Goal: Find specific page/section: Find specific page/section

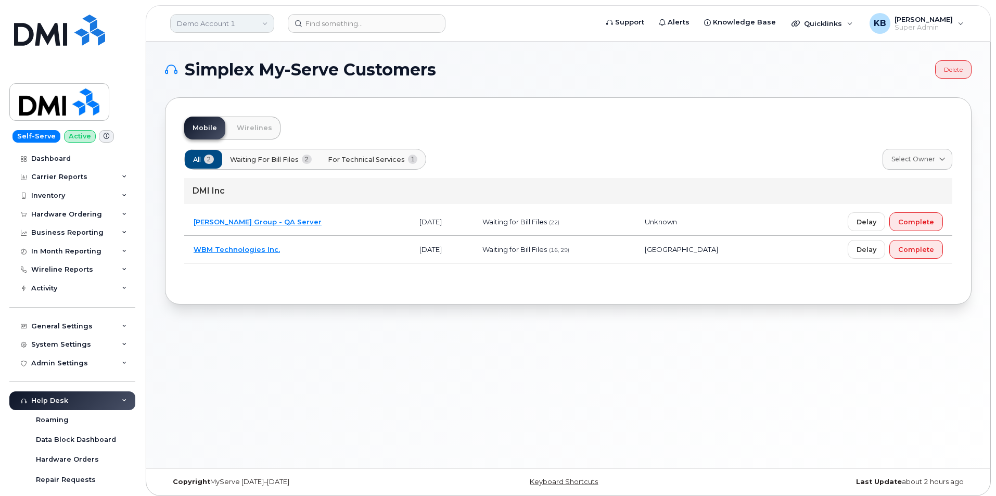
click at [232, 23] on link "Demo Account 1" at bounding box center [222, 23] width 104 height 19
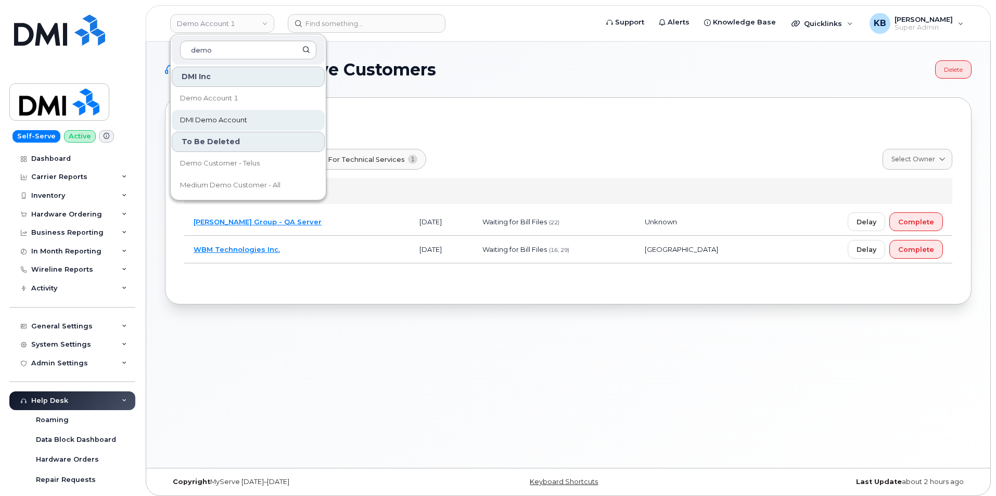
type input "demo"
click at [240, 122] on span "DMI Demo Account" at bounding box center [213, 120] width 67 height 10
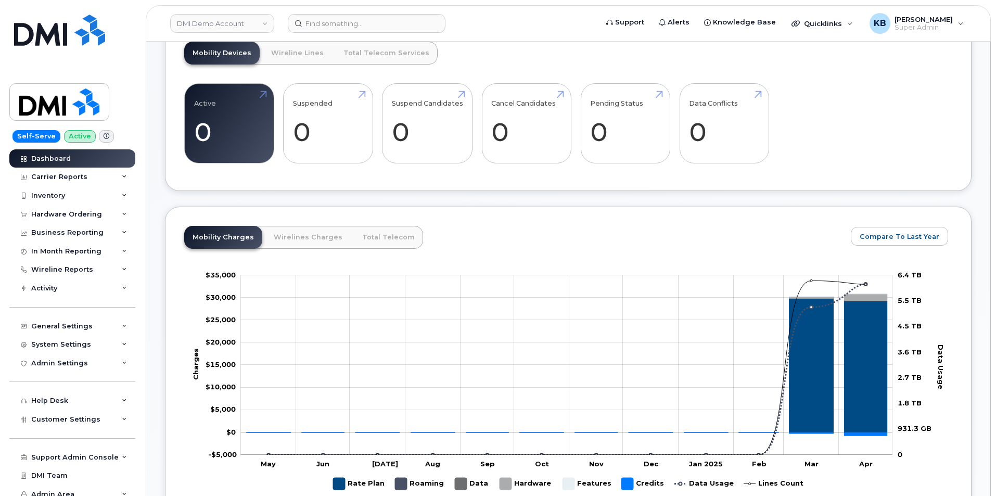
scroll to position [17, 0]
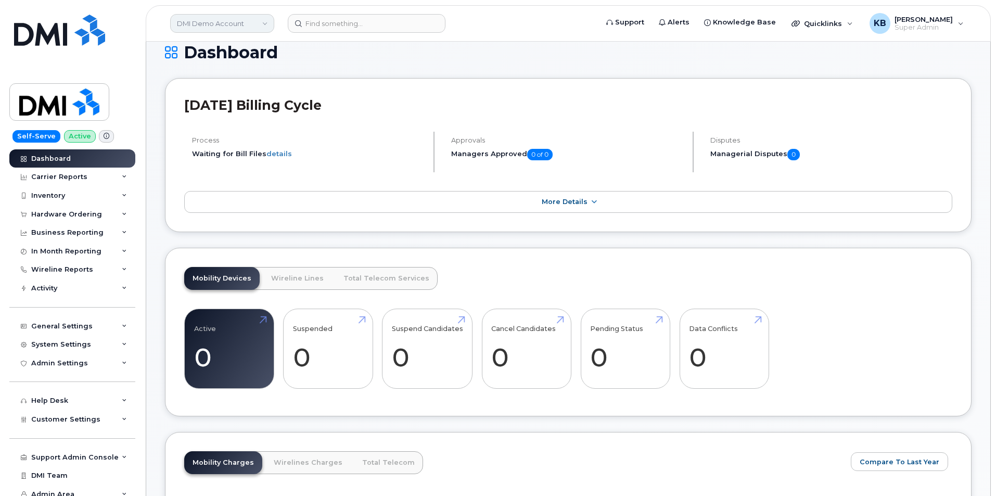
click at [229, 28] on link "DMI Demo Account" at bounding box center [222, 23] width 104 height 19
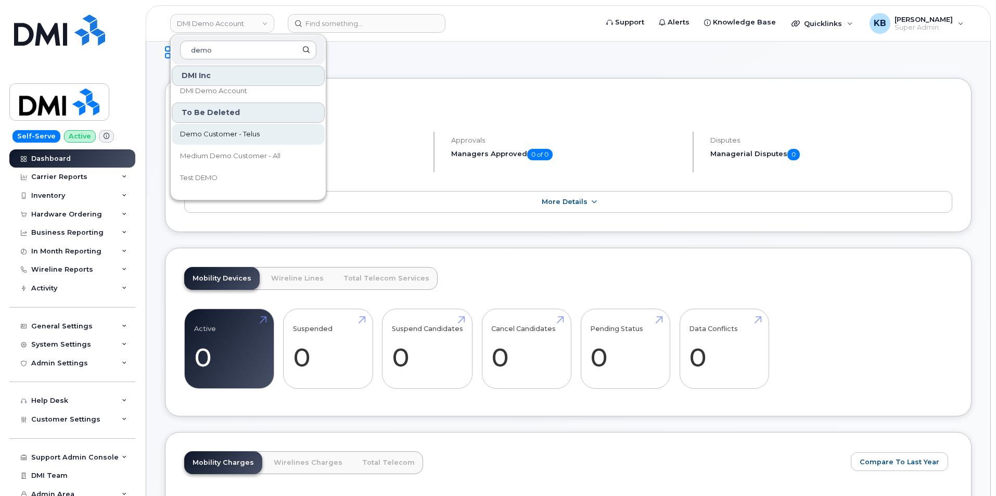
scroll to position [45, 0]
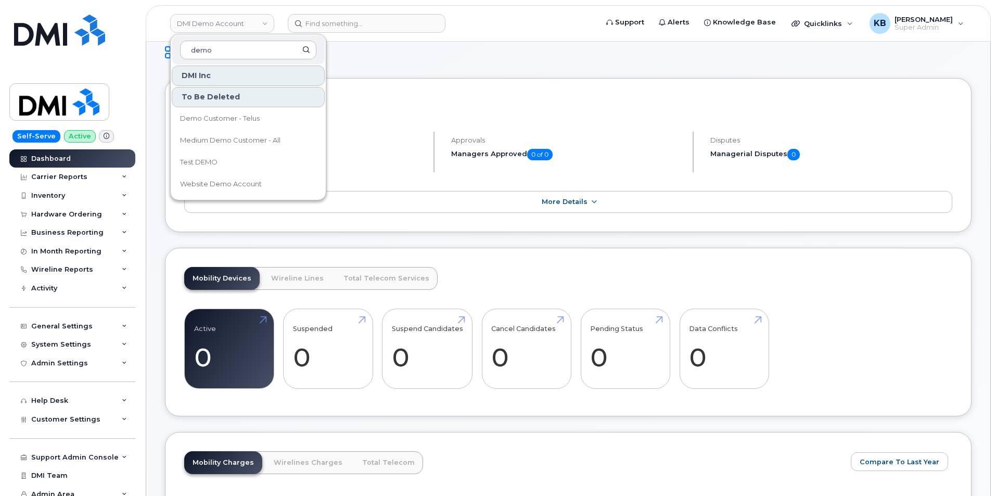
type input "demo"
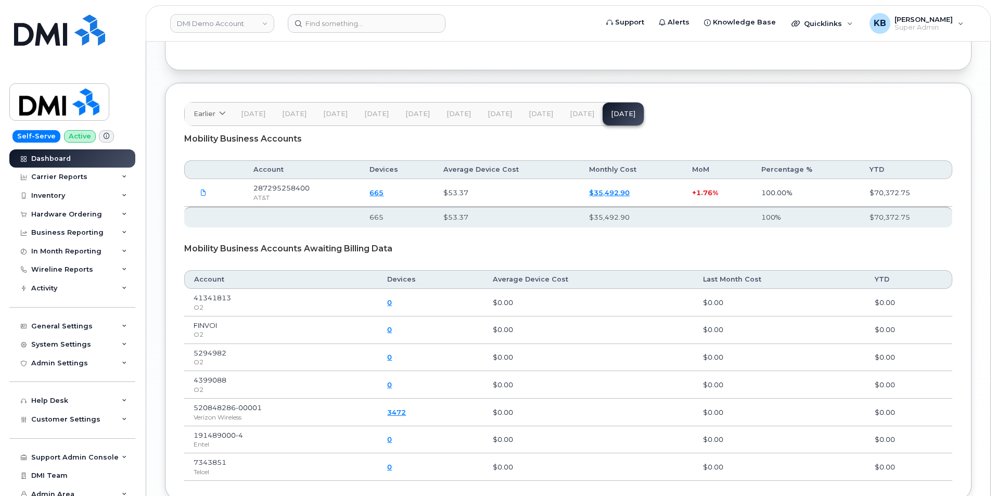
scroll to position [1371, 0]
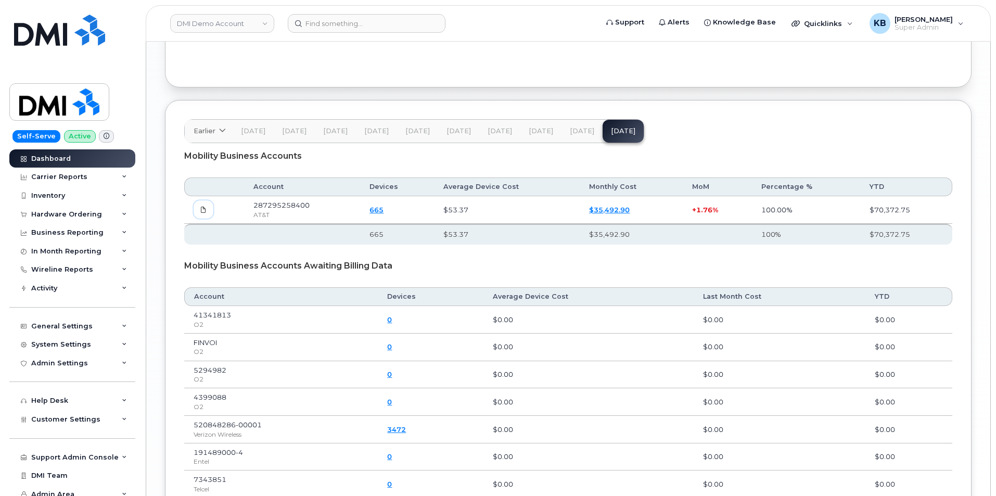
click at [203, 213] on icon at bounding box center [203, 210] width 6 height 6
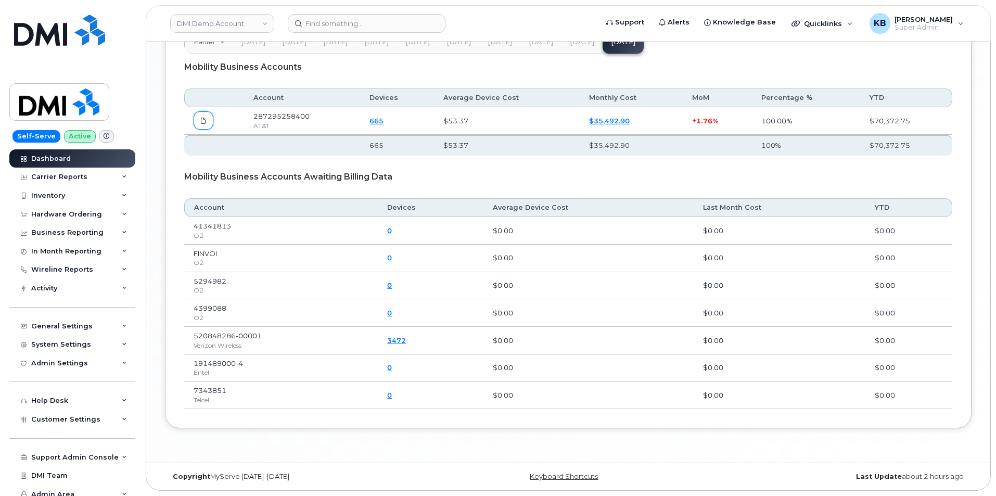
scroll to position [1475, 0]
